Goal: Transaction & Acquisition: Subscribe to service/newsletter

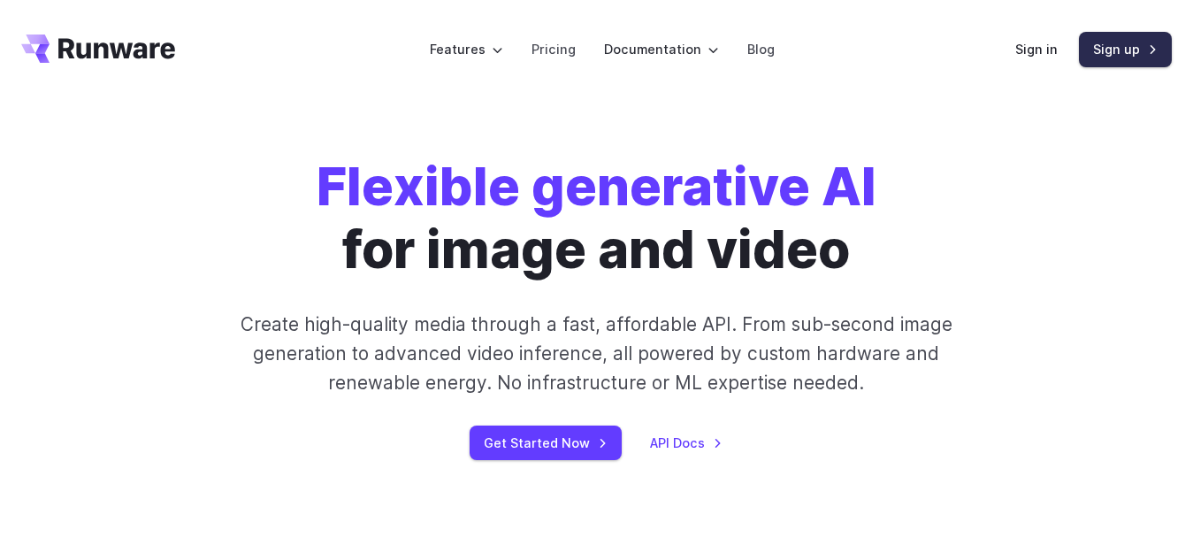
click at [1129, 56] on link "Sign up" at bounding box center [1125, 49] width 93 height 34
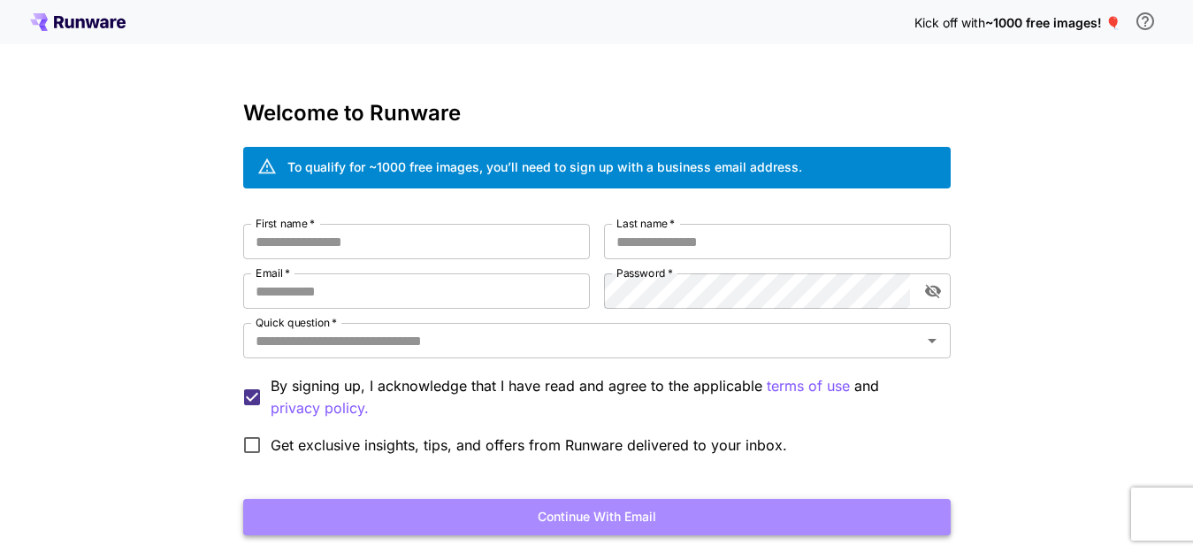
click at [708, 517] on button "Continue with email" at bounding box center [596, 517] width 707 height 36
